Goal: Transaction & Acquisition: Obtain resource

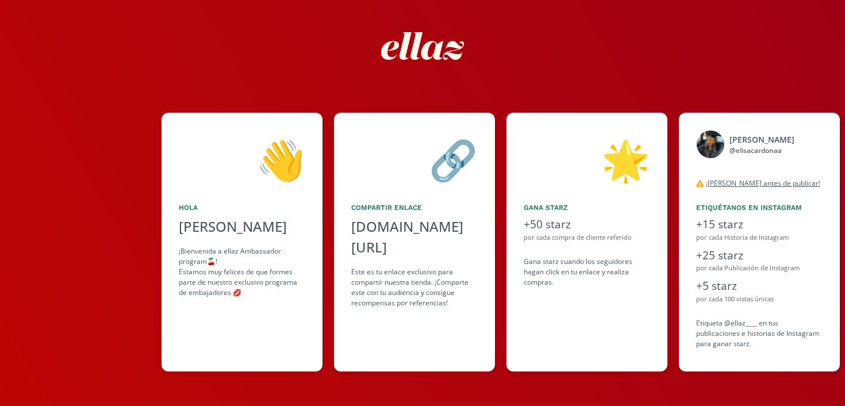
scroll to position [0, 172]
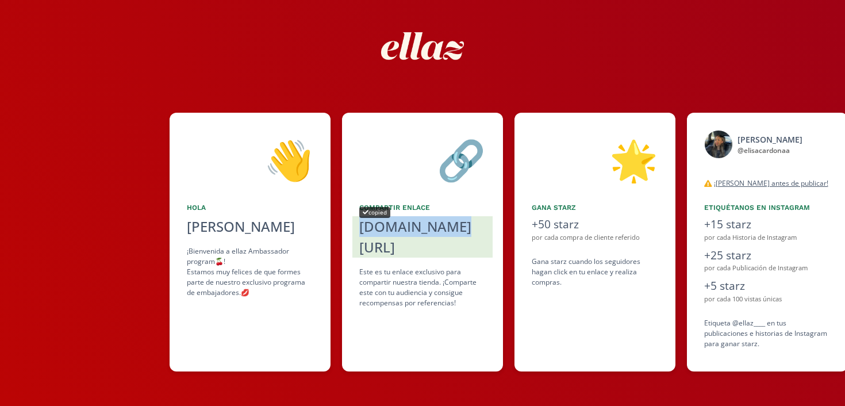
click at [418, 225] on div "[DOMAIN_NAME][URL]" at bounding box center [422, 236] width 126 height 41
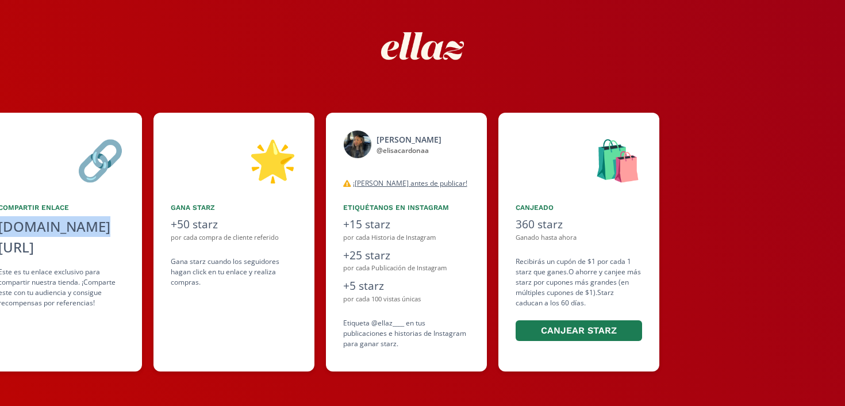
scroll to position [0, 517]
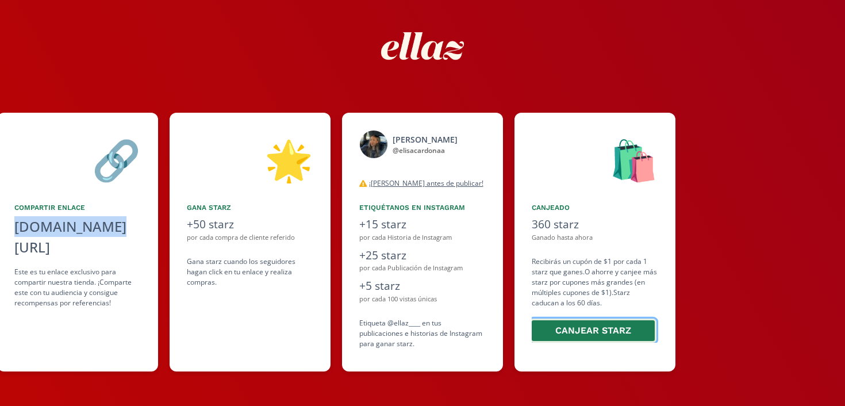
click at [570, 325] on button "Canjear starz" at bounding box center [593, 331] width 126 height 25
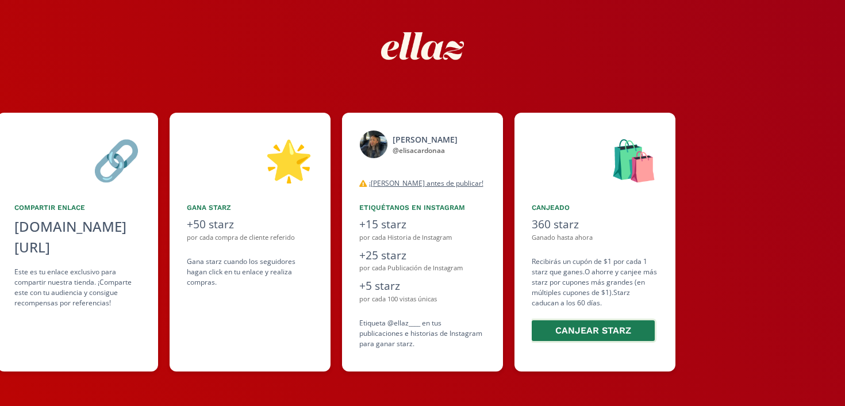
scroll to position [0, 0]
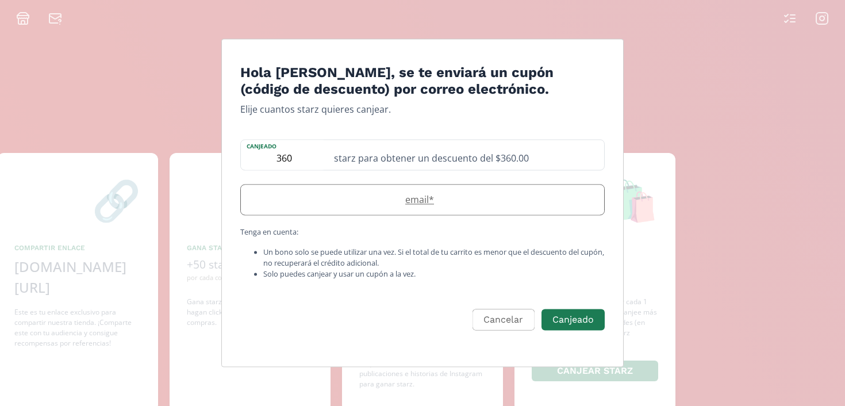
click at [413, 207] on input "Edit Program" at bounding box center [422, 200] width 363 height 30
type input "[EMAIL_ADDRESS][DOMAIN_NAME]"
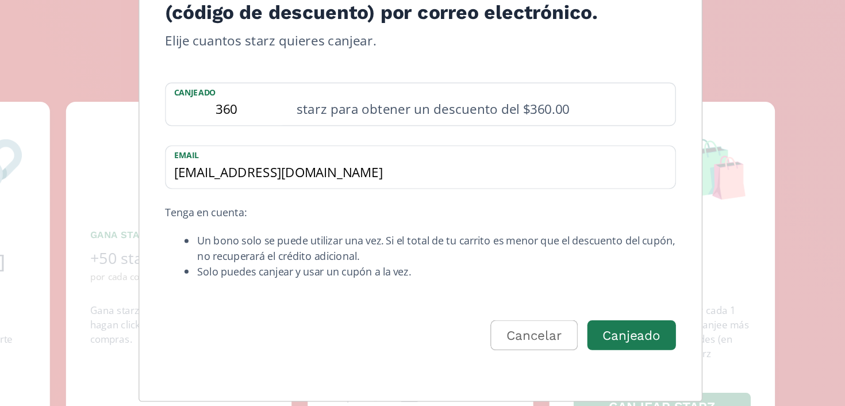
click at [423, 264] on li "Un bono solo se puede utilizar una vez. Si el total de tu carrito es menor que …" at bounding box center [434, 258] width 342 height 22
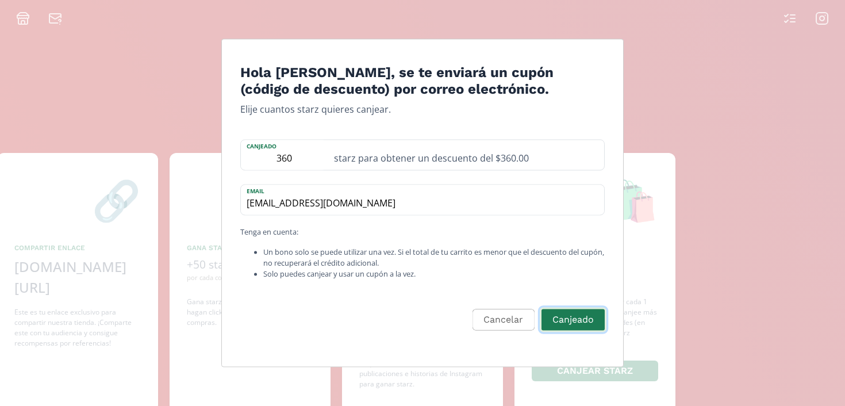
click at [591, 323] on button "Canjeado" at bounding box center [573, 320] width 67 height 25
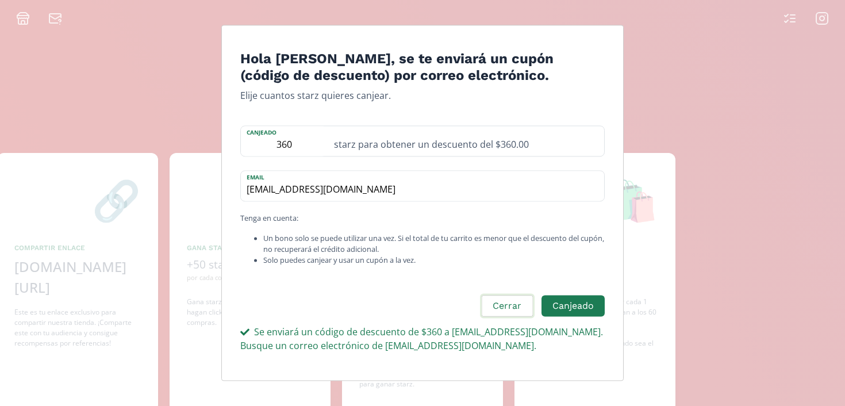
click at [524, 312] on button "Cerrar" at bounding box center [507, 306] width 54 height 25
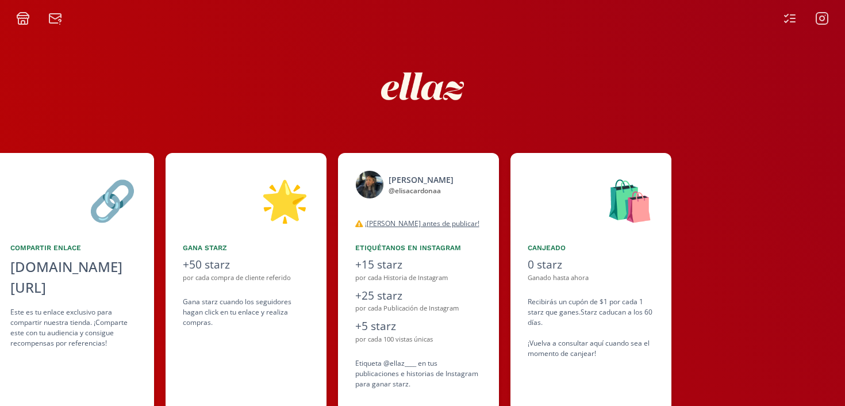
scroll to position [40, 0]
